Goal: Task Accomplishment & Management: Manage account settings

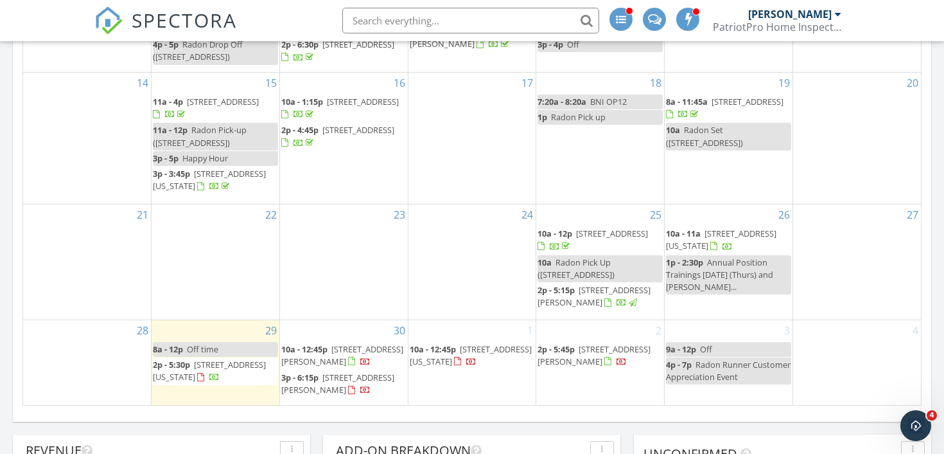
scroll to position [918, 0]
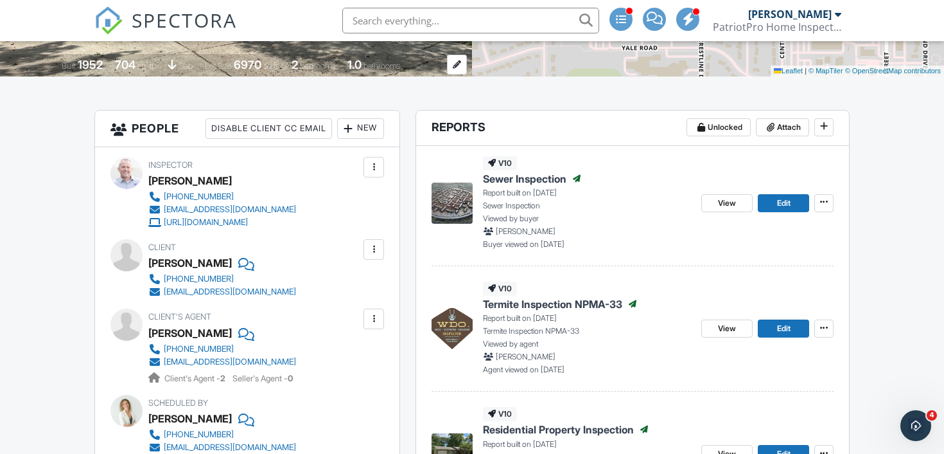
scroll to position [299, 0]
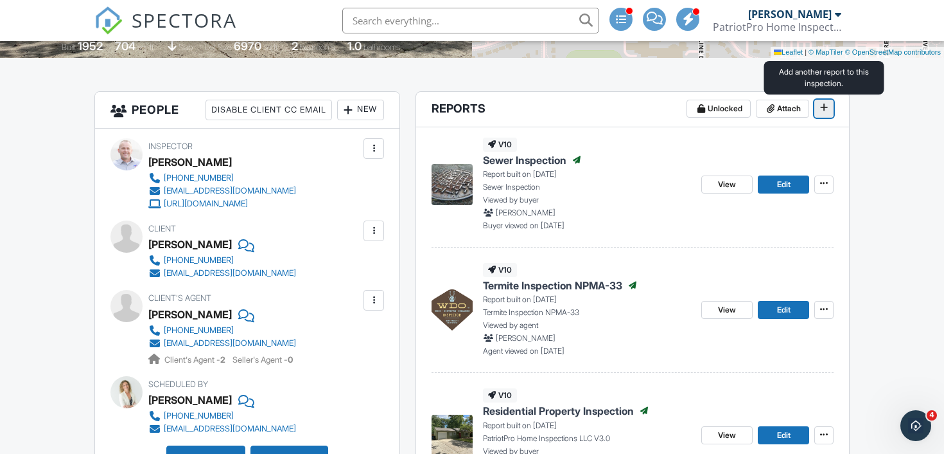
click at [823, 109] on icon at bounding box center [824, 107] width 8 height 9
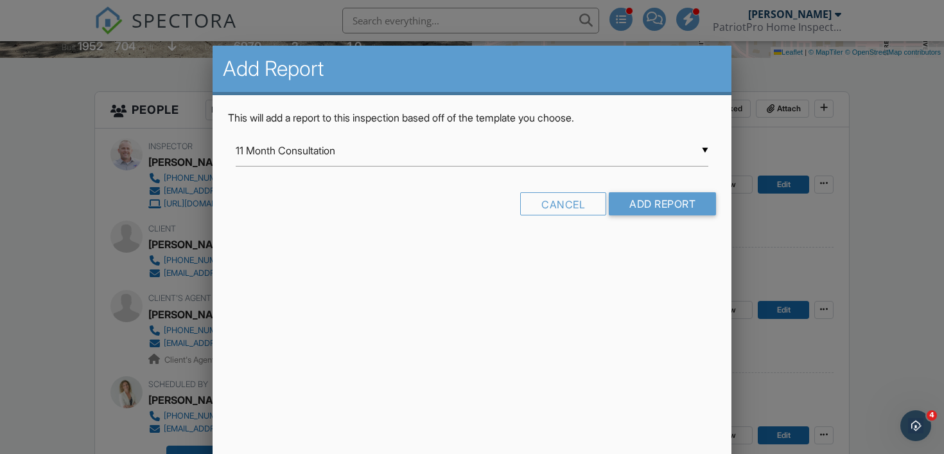
click at [601, 152] on input "11 Month Consultation" at bounding box center [472, 150] width 473 height 31
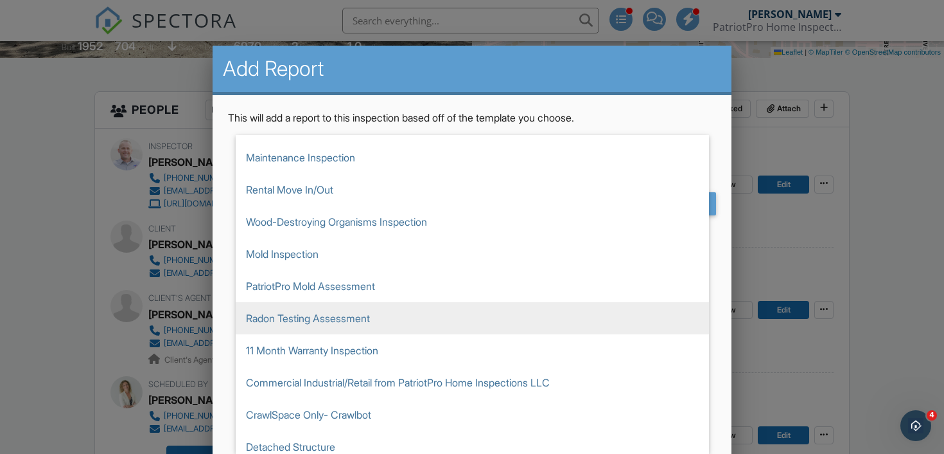
scroll to position [124, 0]
click at [387, 316] on span "Radon Testing Assessment" at bounding box center [472, 316] width 473 height 32
type input "Radon Testing Assessment"
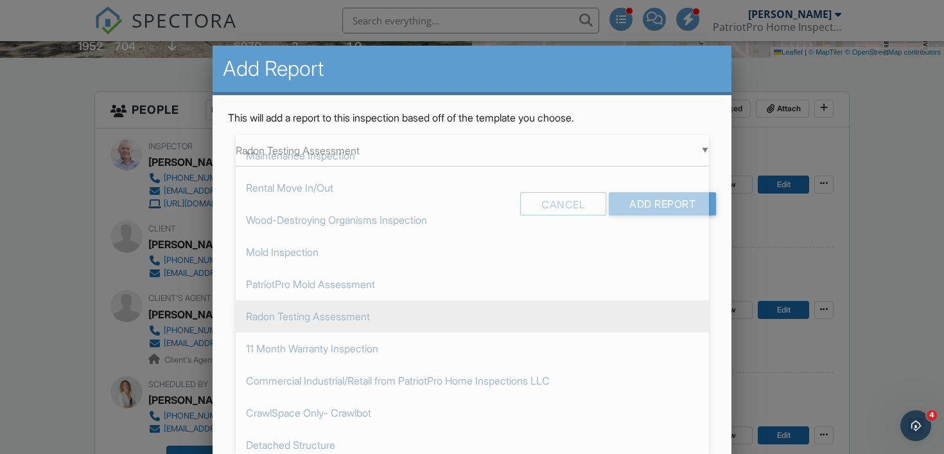
scroll to position [289, 0]
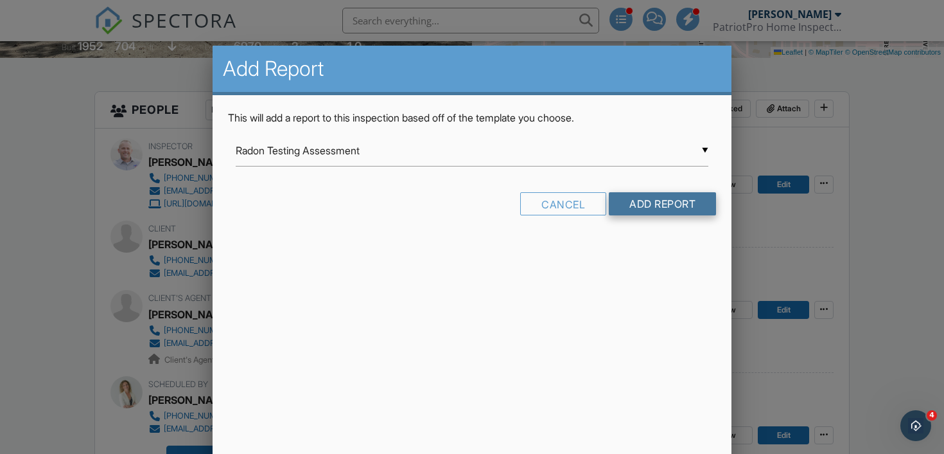
click at [635, 204] on input "Add Report" at bounding box center [662, 203] width 107 height 23
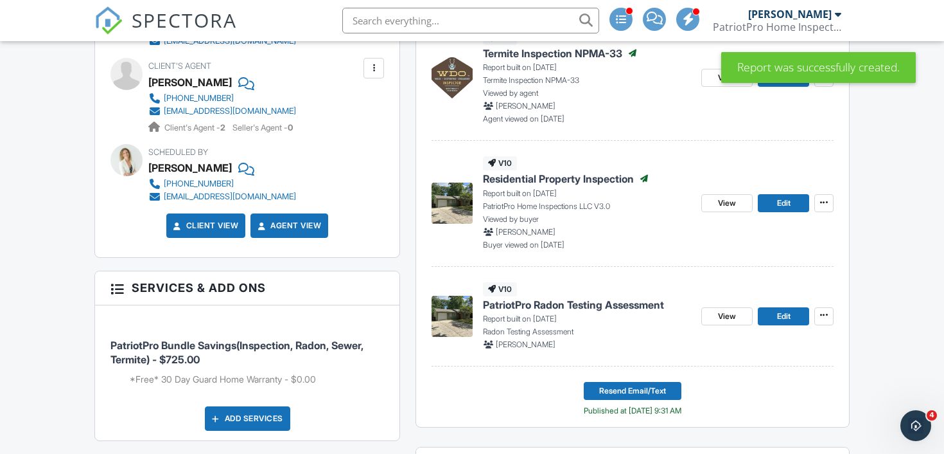
scroll to position [540, 0]
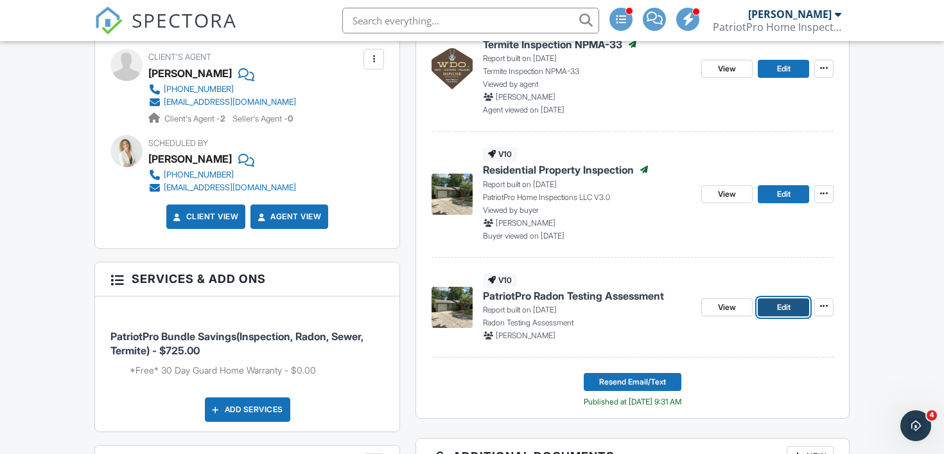
click at [780, 307] on span "Edit" at bounding box center [783, 307] width 13 height 13
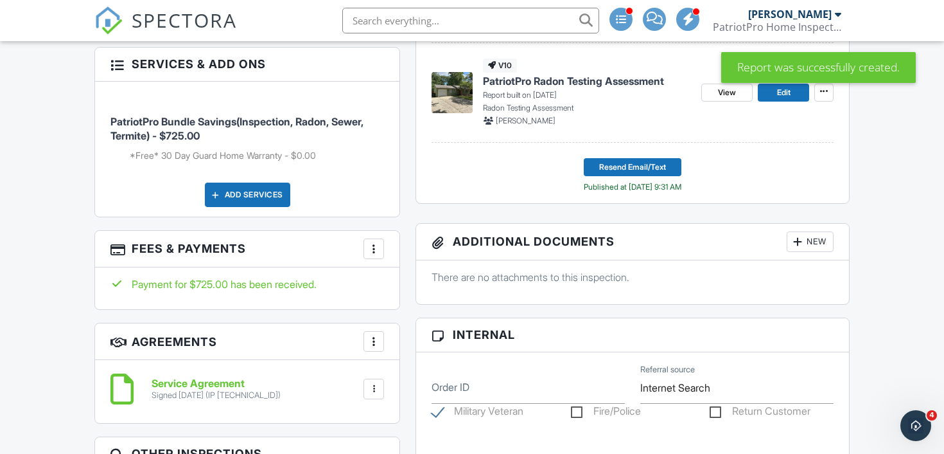
scroll to position [753, 0]
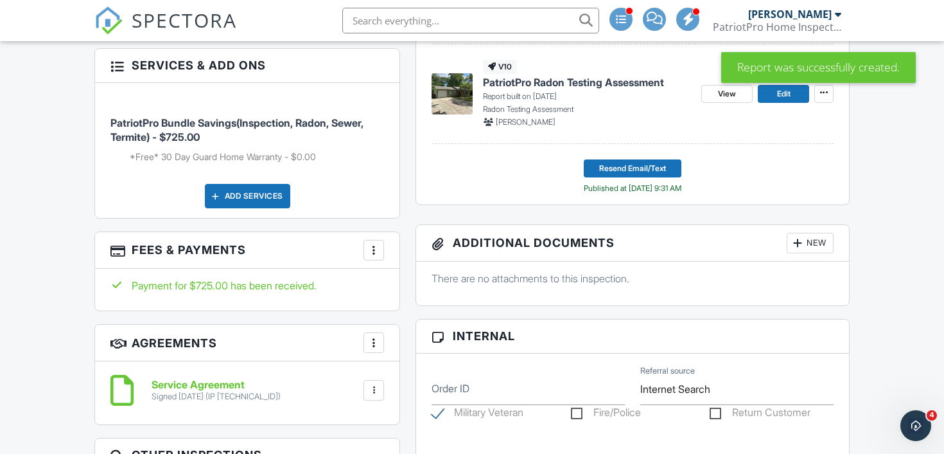
click at [811, 238] on div "New" at bounding box center [810, 243] width 47 height 21
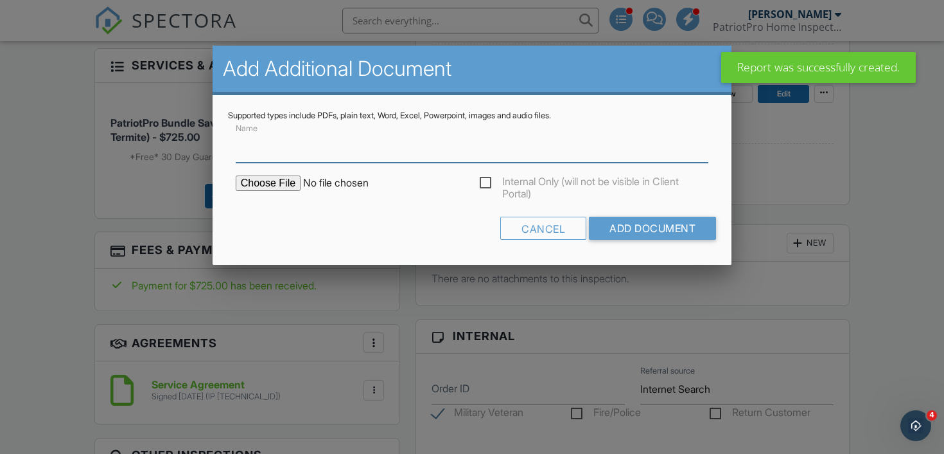
type input "Radon Report"
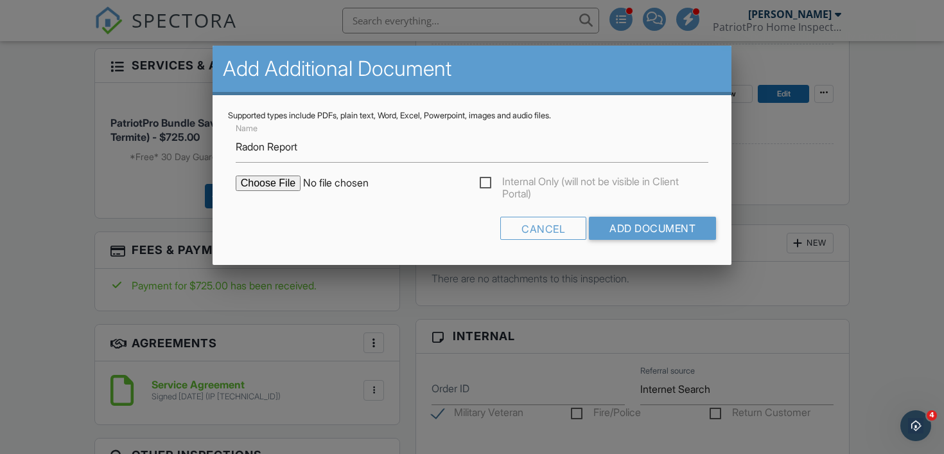
click at [274, 188] on input "file" at bounding box center [345, 182] width 218 height 15
type input "C:\fakepath\2f15820b-f8cc-42b8-922e-c6521fa44ed4.pdf"
click at [628, 234] on input "Add Document" at bounding box center [652, 227] width 127 height 23
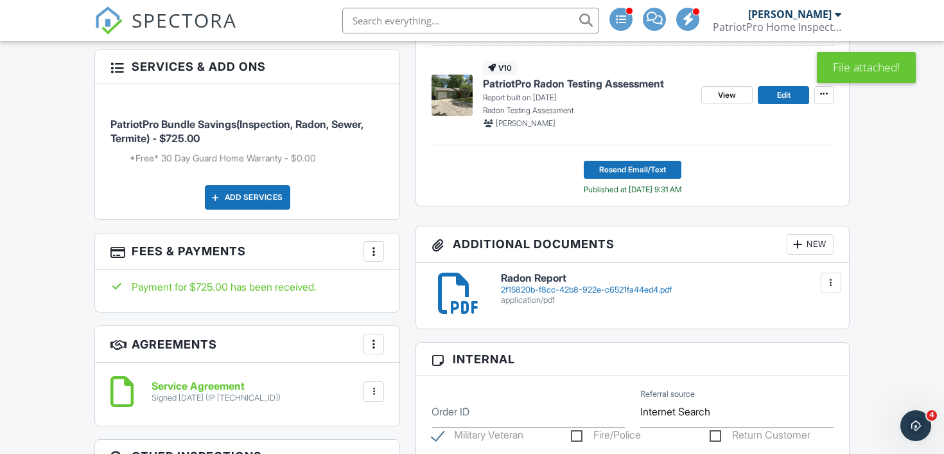
scroll to position [763, 0]
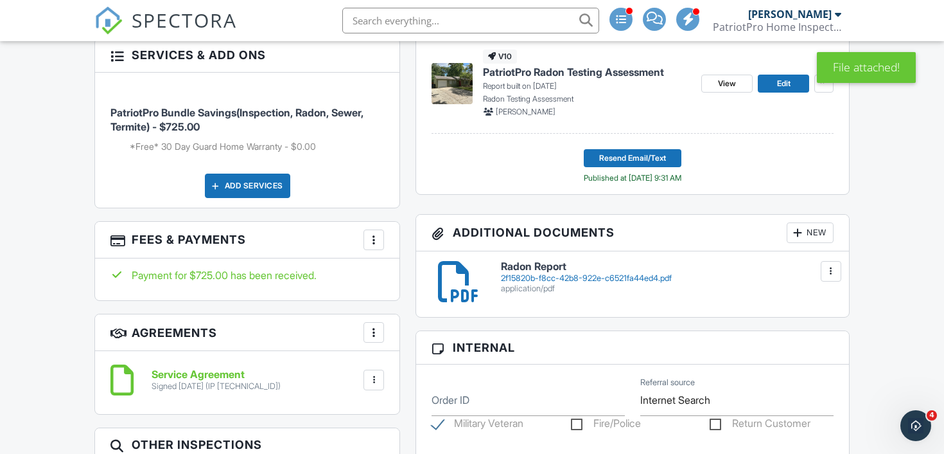
click at [610, 272] on h6 "Radon Report" at bounding box center [667, 267] width 333 height 12
click at [784, 85] on span "Edit" at bounding box center [783, 83] width 13 height 13
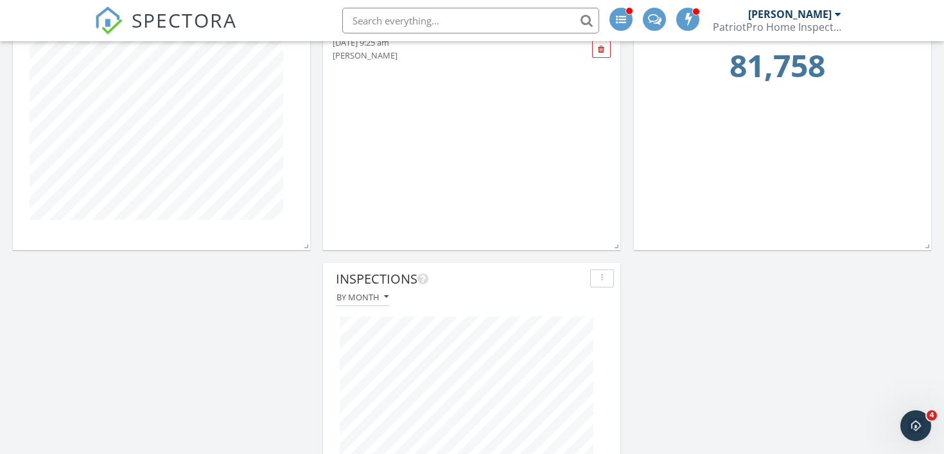
scroll to position [1665, 0]
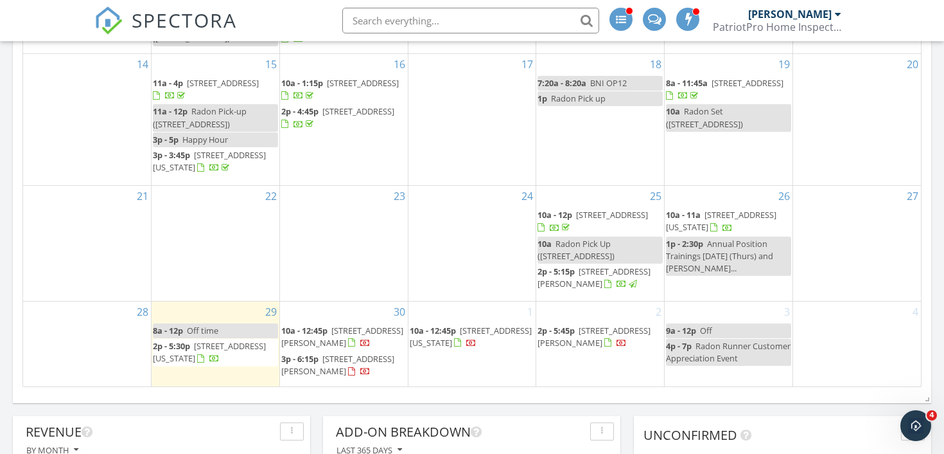
scroll to position [934, 0]
click at [566, 344] on span "[STREET_ADDRESS][PERSON_NAME]" at bounding box center [594, 336] width 113 height 24
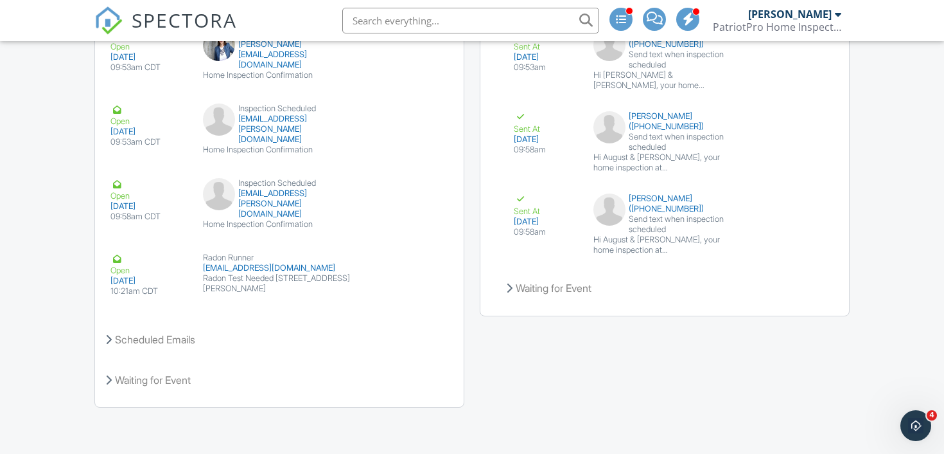
scroll to position [1979, 0]
click at [108, 24] on img at bounding box center [108, 20] width 28 height 28
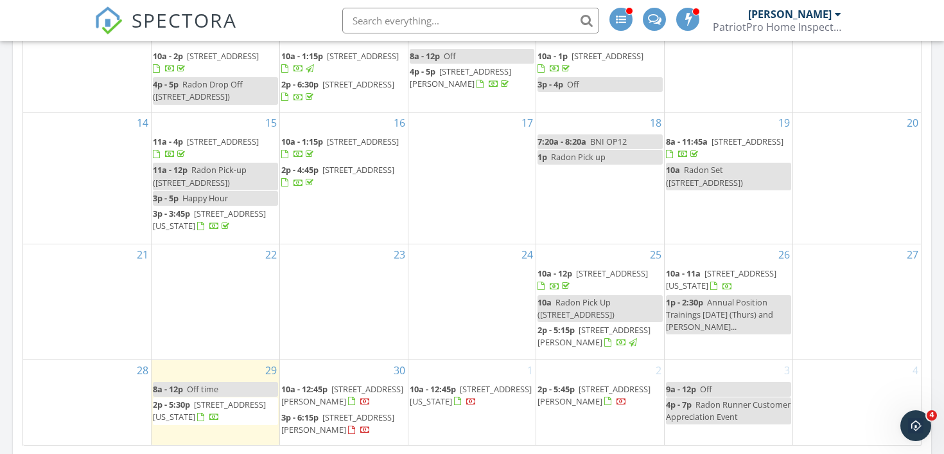
scroll to position [876, 0]
click at [564, 400] on span "1210 W Adam Ct, Ottawa 66067" at bounding box center [594, 394] width 113 height 24
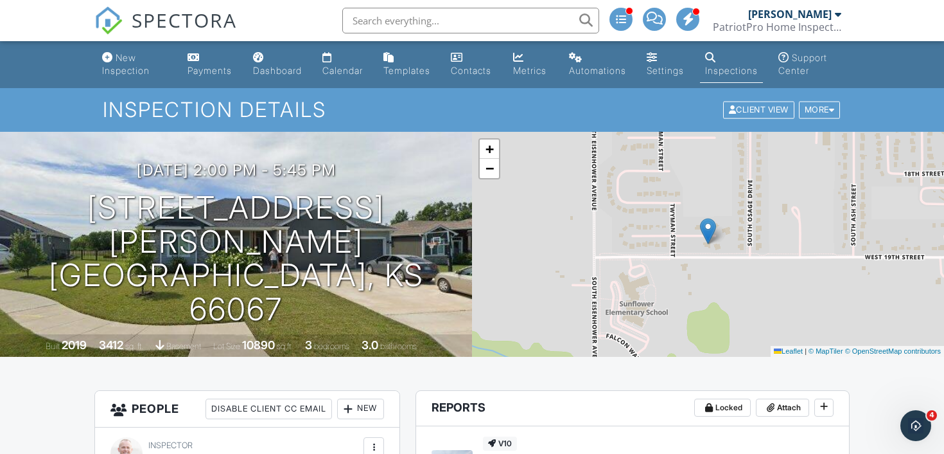
click at [119, 43] on link "SPECTORA" at bounding box center [165, 30] width 143 height 27
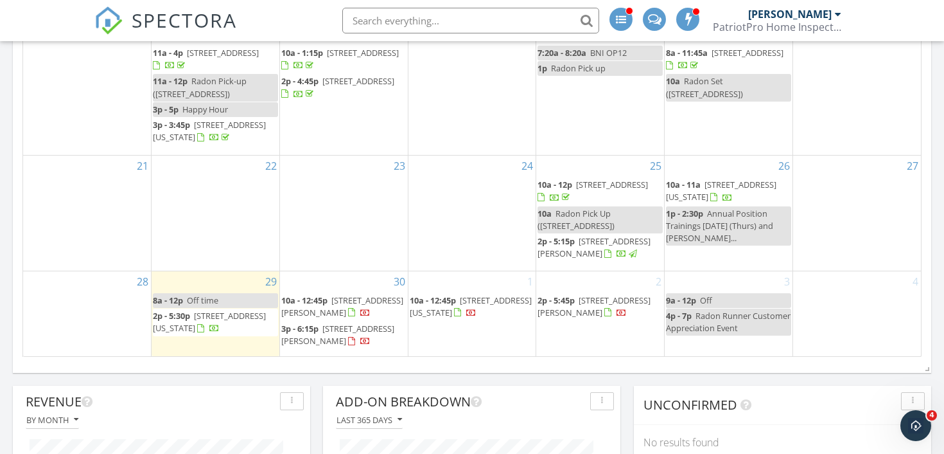
scroll to position [968, 0]
